Goal: Task Accomplishment & Management: Use online tool/utility

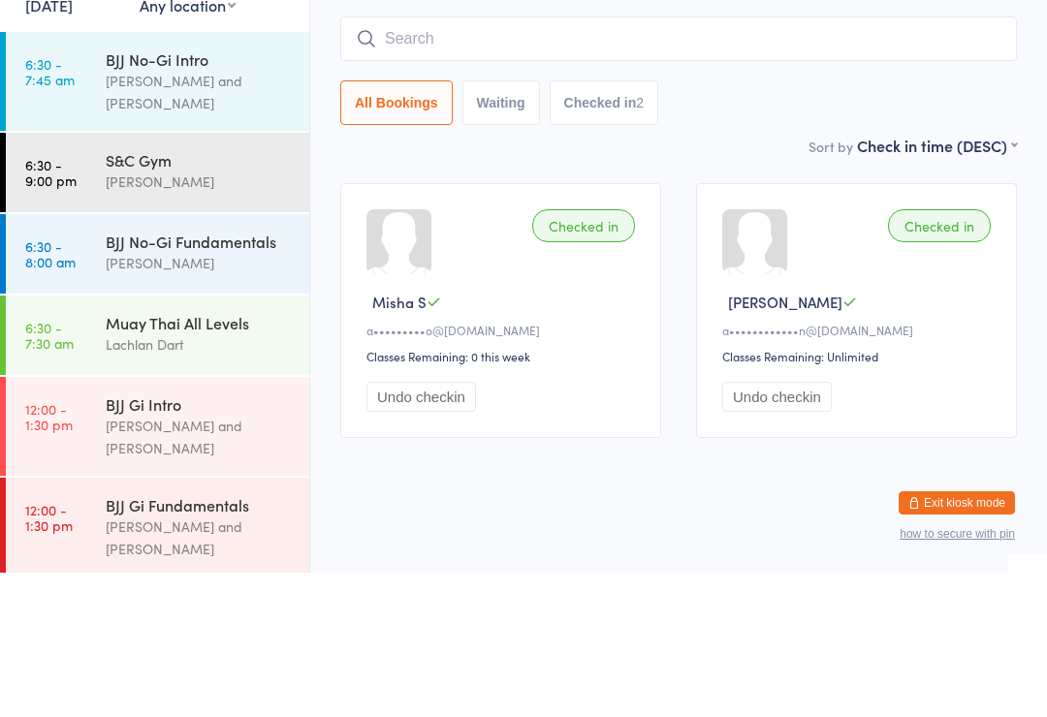
scroll to position [366, 0]
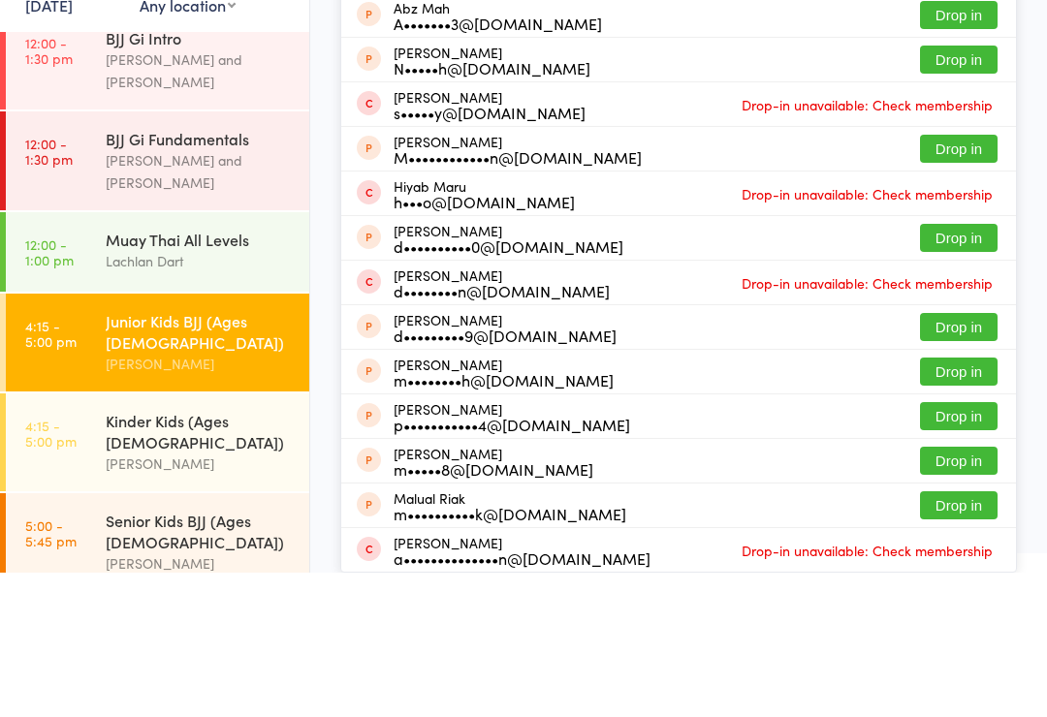
type input "Maliyah"
click at [981, 73] on button "Drop in" at bounding box center [959, 70] width 78 height 28
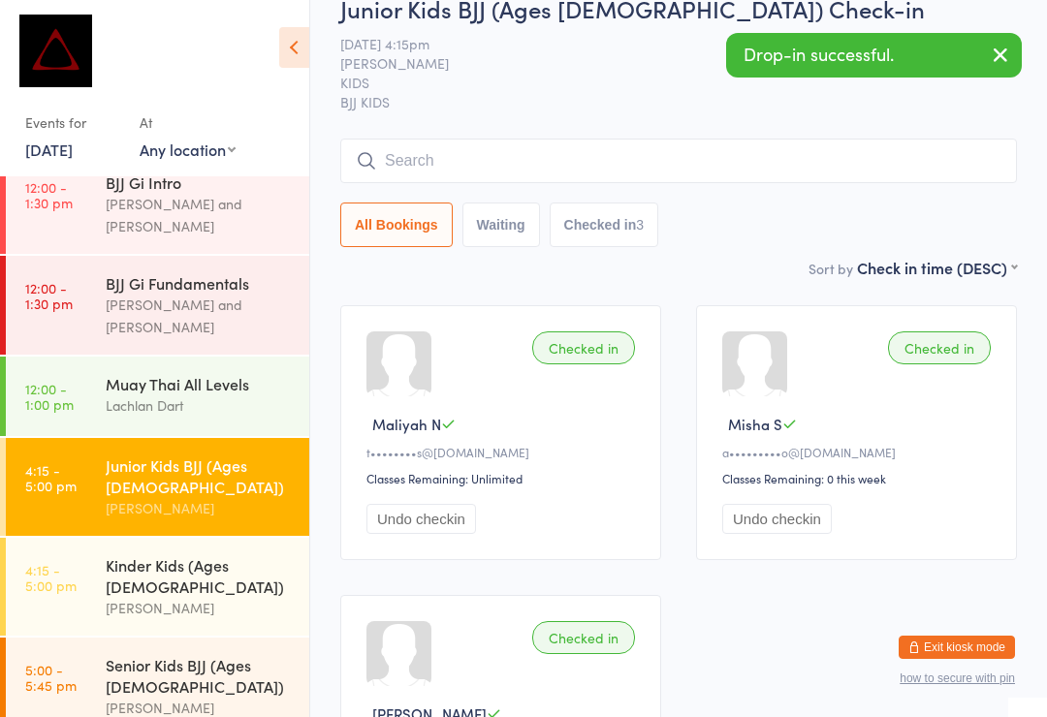
click at [797, 141] on input "search" at bounding box center [678, 161] width 677 height 45
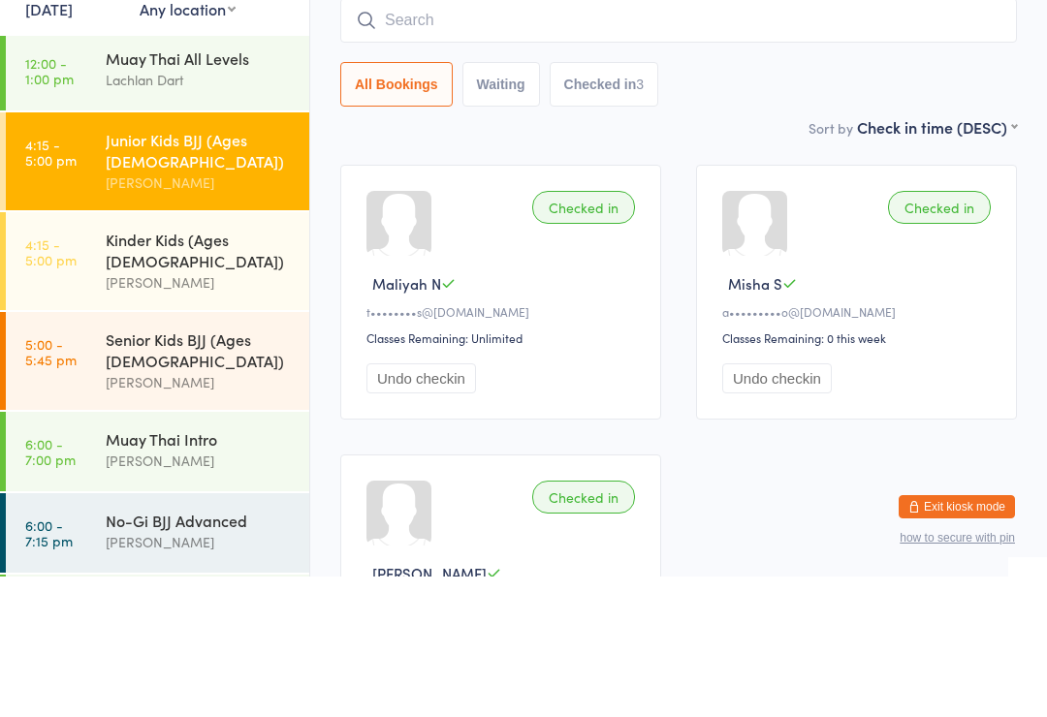
scroll to position [553, 0]
click at [253, 511] on div "[PERSON_NAME]" at bounding box center [199, 522] width 187 height 22
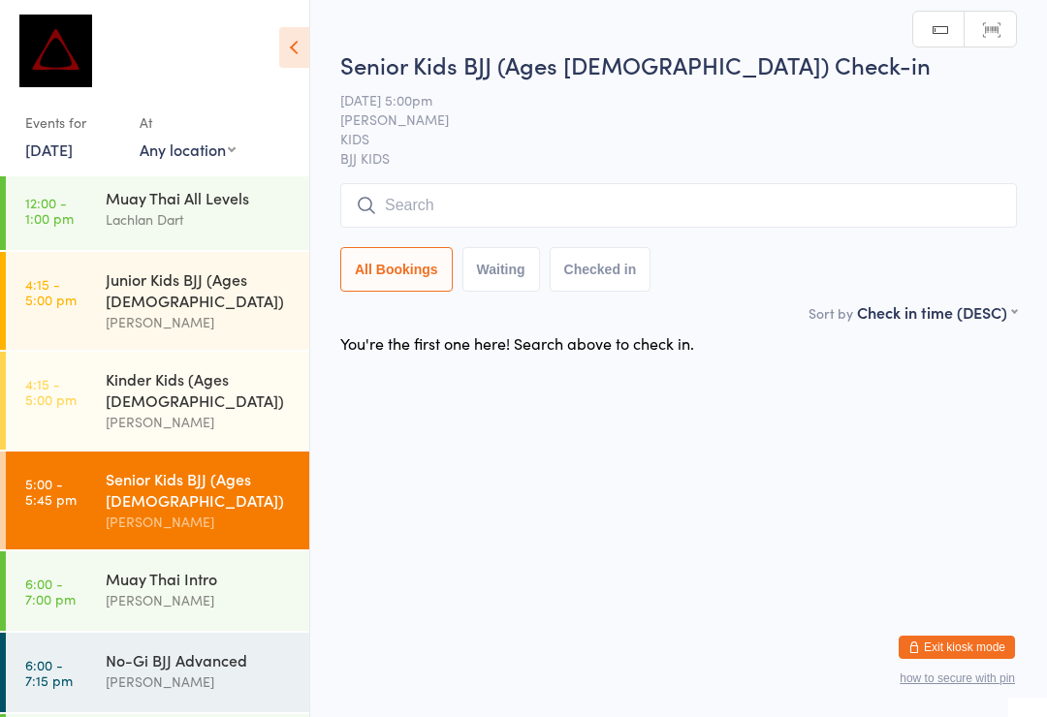
click at [663, 207] on input "search" at bounding box center [678, 205] width 677 height 45
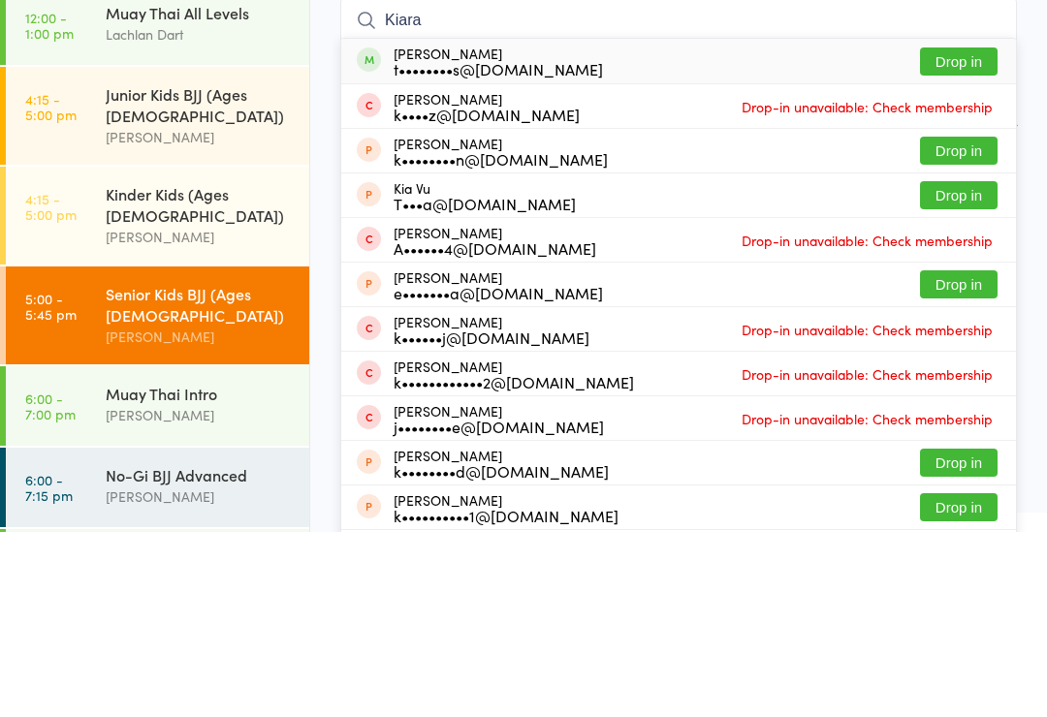
type input "Kiara"
click at [962, 233] on button "Drop in" at bounding box center [959, 247] width 78 height 28
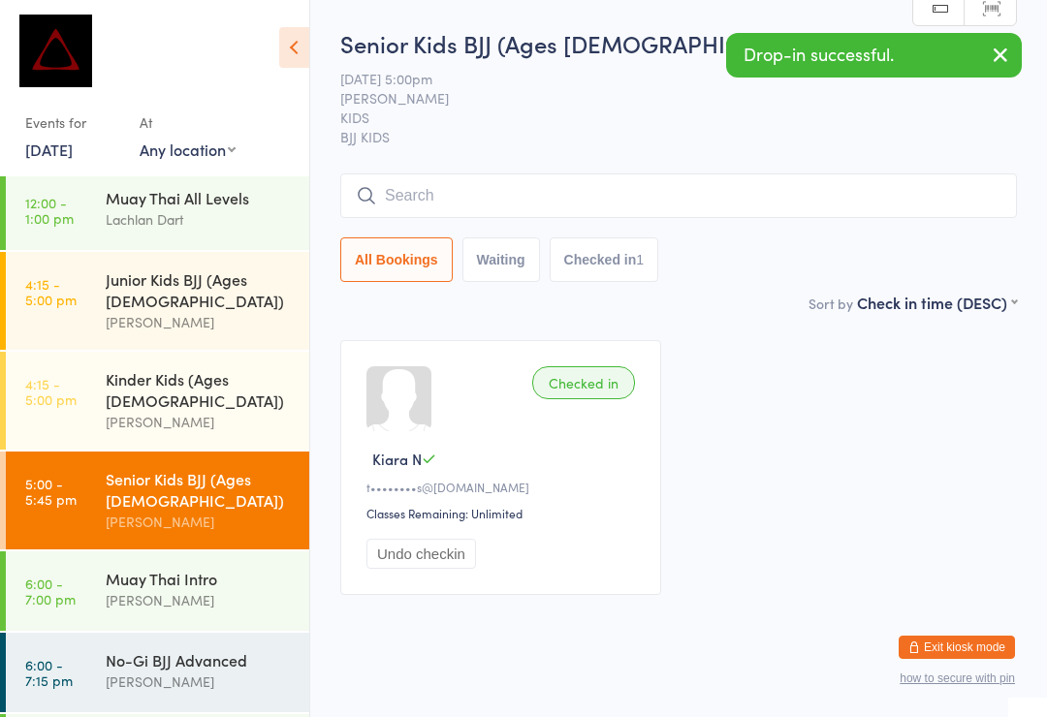
click at [716, 185] on input "search" at bounding box center [678, 196] width 677 height 45
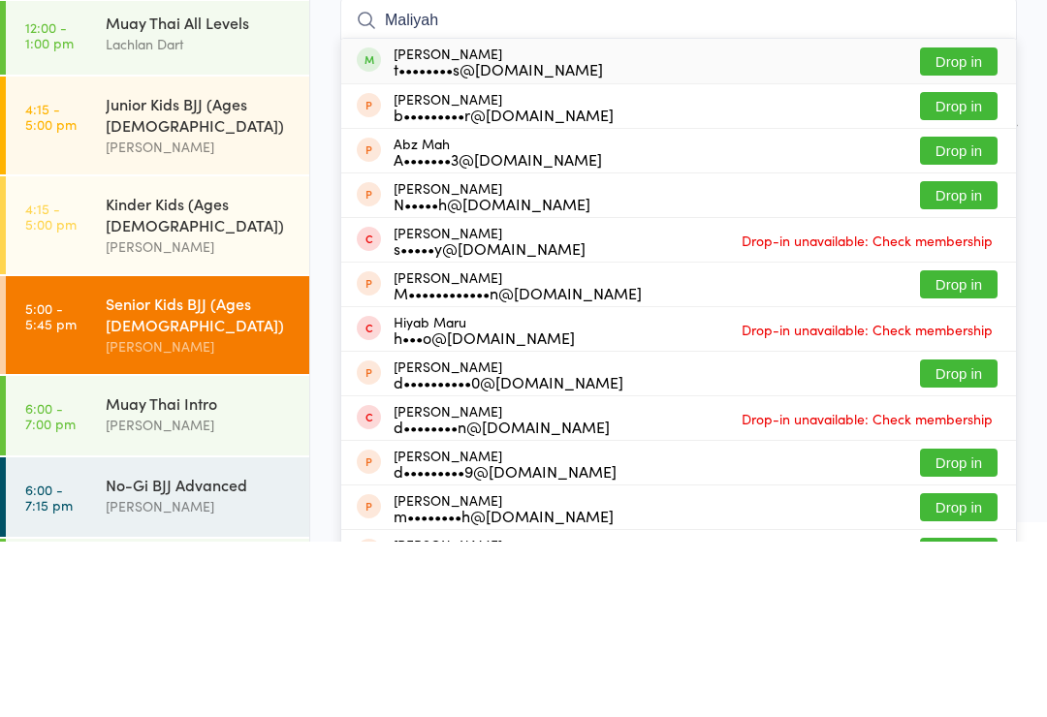
type input "Maliyah"
click at [980, 223] on button "Drop in" at bounding box center [959, 237] width 78 height 28
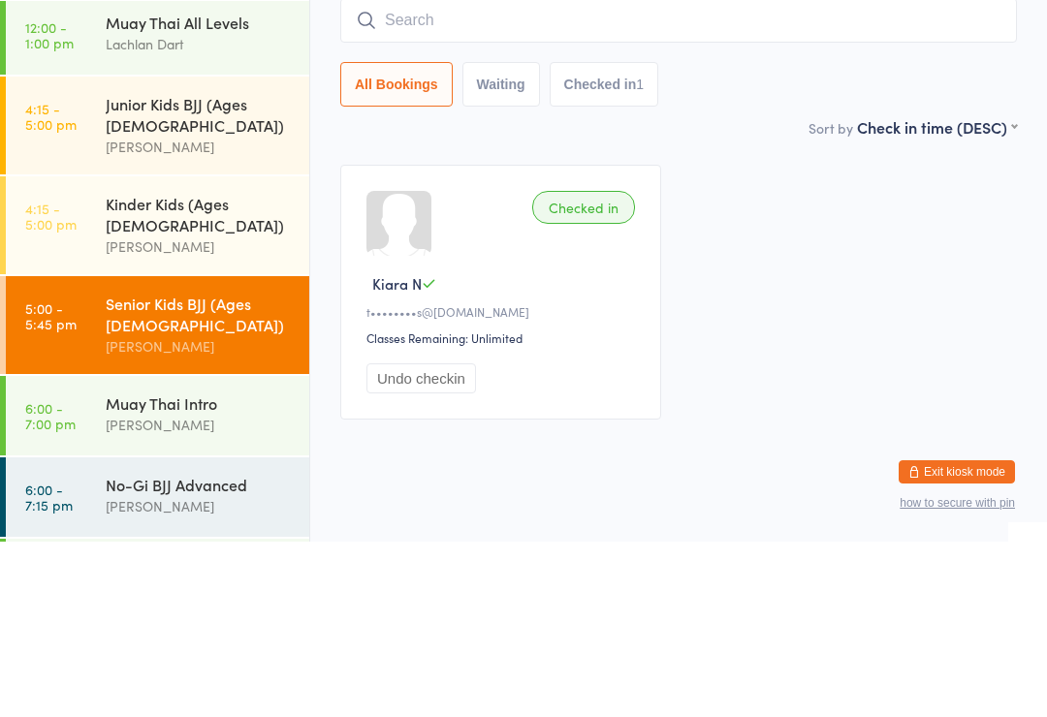
scroll to position [35, 0]
